Goal: Task Accomplishment & Management: Manage account settings

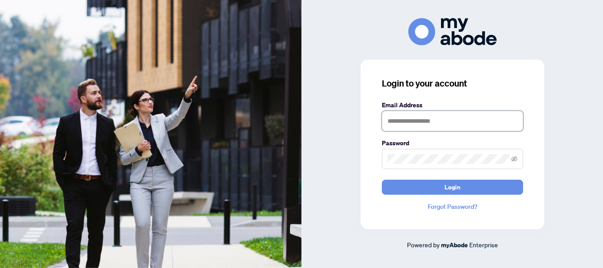
click at [396, 120] on input "text" at bounding box center [452, 121] width 141 height 20
type input "**********"
click at [419, 154] on span at bounding box center [452, 159] width 141 height 20
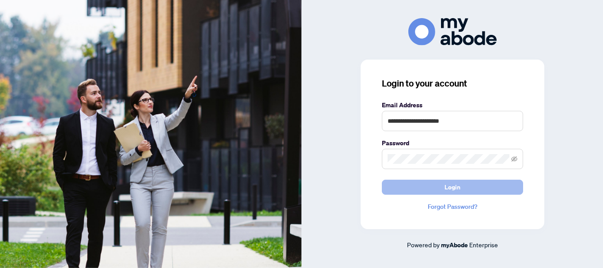
click at [455, 187] on span "Login" at bounding box center [452, 187] width 16 height 14
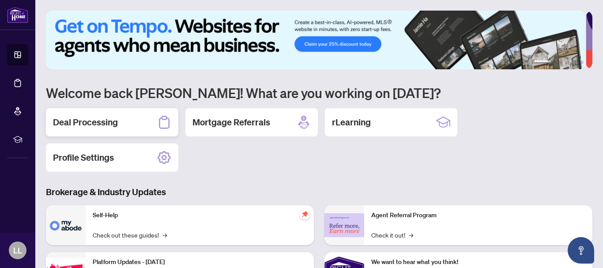
click at [77, 123] on h2 "Deal Processing" at bounding box center [85, 122] width 65 height 12
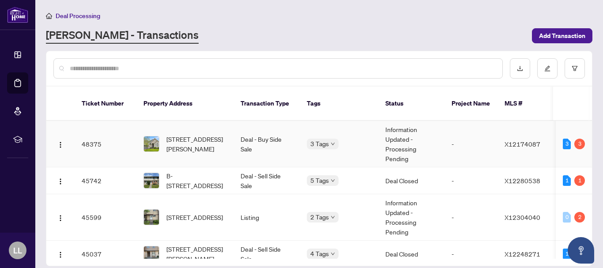
click at [93, 135] on td "48375" at bounding box center [106, 144] width 62 height 46
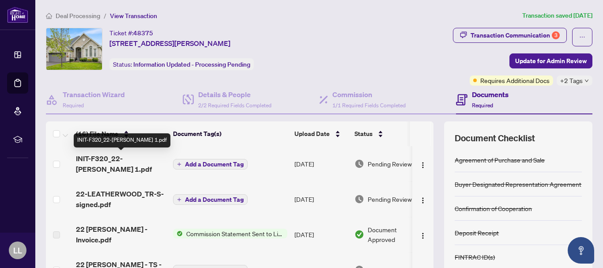
click at [108, 160] on span "INIT-F320_22-LEATHERWOOD 1.pdf" at bounding box center [121, 163] width 90 height 21
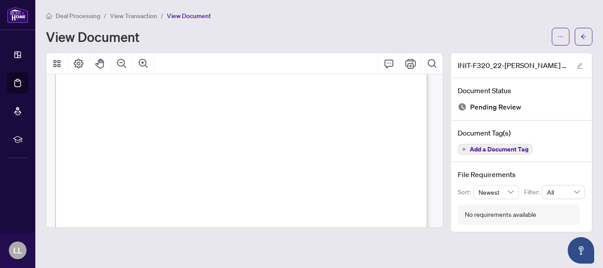
scroll to position [241, 0]
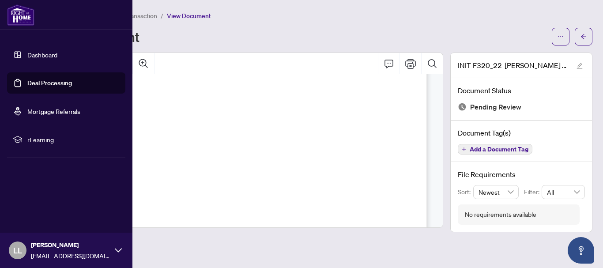
click at [27, 82] on link "Deal Processing" at bounding box center [49, 83] width 45 height 8
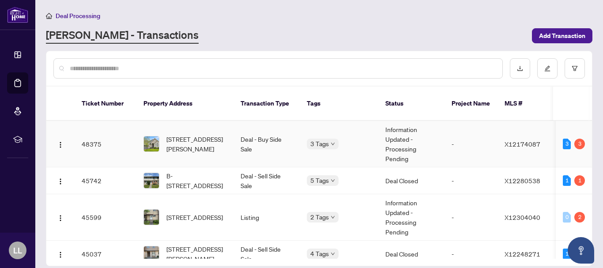
click at [93, 133] on td "48375" at bounding box center [106, 144] width 62 height 46
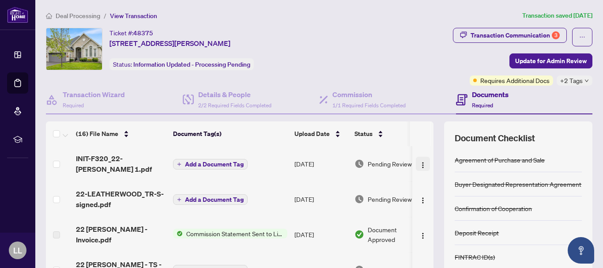
click at [419, 165] on img "button" at bounding box center [422, 164] width 7 height 7
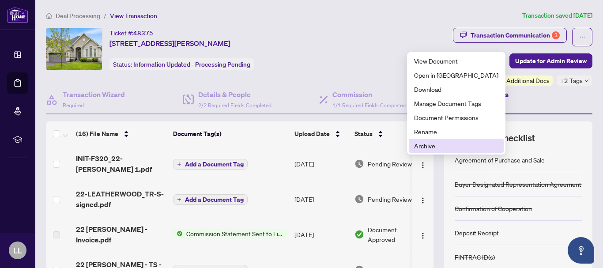
click at [426, 146] on span "Archive" at bounding box center [456, 146] width 84 height 10
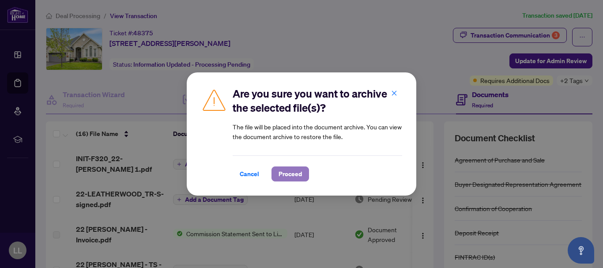
click at [290, 175] on span "Proceed" at bounding box center [289, 174] width 23 height 14
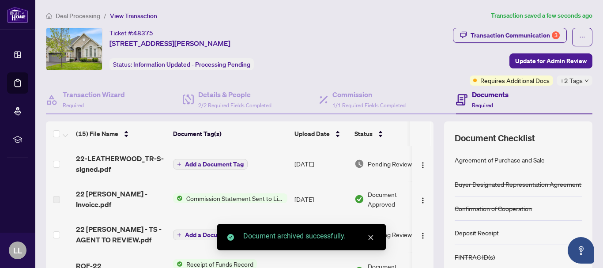
click at [424, 250] on td at bounding box center [422, 234] width 21 height 35
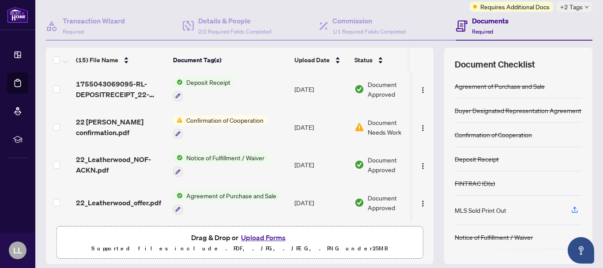
scroll to position [102, 0]
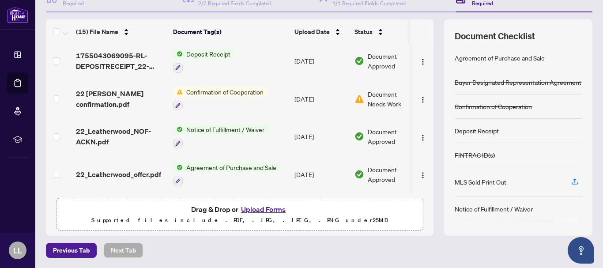
click at [265, 210] on button "Upload Forms" at bounding box center [263, 208] width 50 height 11
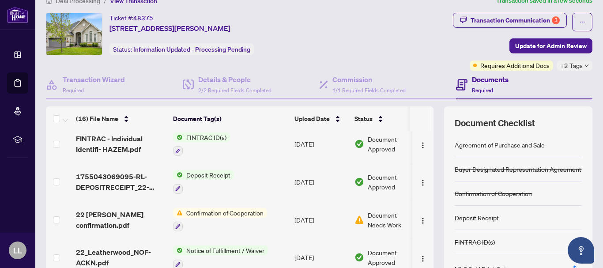
scroll to position [0, 0]
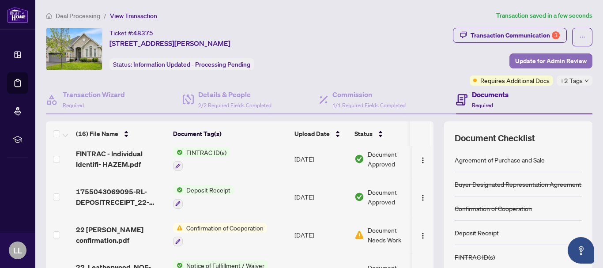
click at [545, 61] on span "Update for Admin Review" at bounding box center [550, 61] width 71 height 14
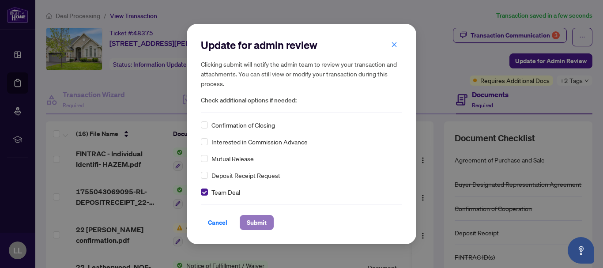
click at [257, 220] on span "Submit" at bounding box center [257, 222] width 20 height 14
